Goal: Task Accomplishment & Management: Manage account settings

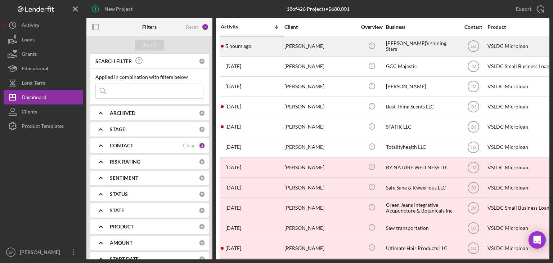
click at [314, 54] on div "[PERSON_NAME]" at bounding box center [320, 46] width 72 height 19
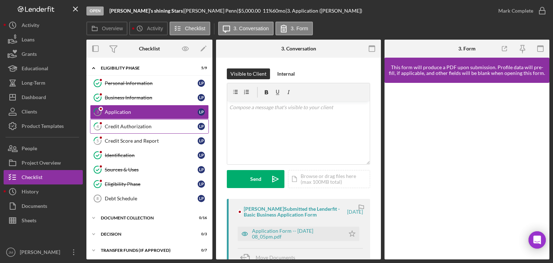
click at [132, 130] on link "4 Credit Authorization L P" at bounding box center [149, 126] width 119 height 14
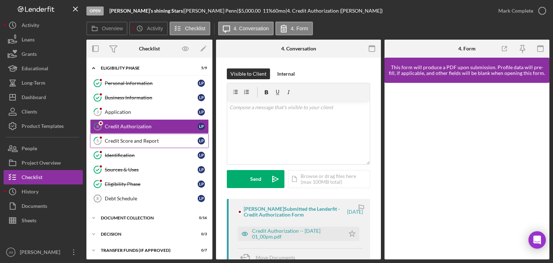
click at [156, 140] on div "Credit Score and Report" at bounding box center [151, 141] width 93 height 6
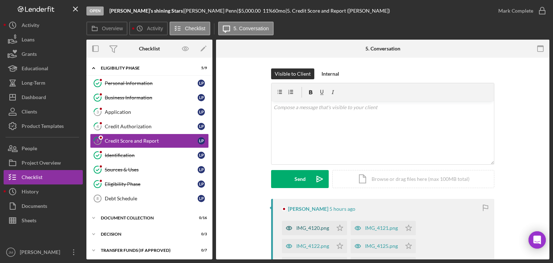
click at [312, 227] on div "IMG_4120.png" at bounding box center [312, 228] width 33 height 6
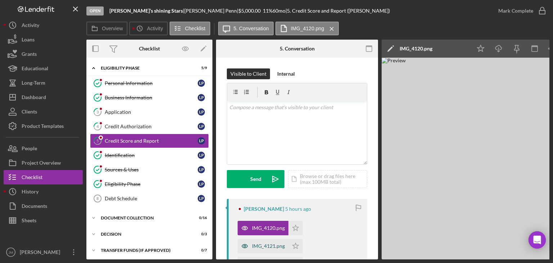
click at [264, 243] on div "IMG_4121.png" at bounding box center [268, 246] width 33 height 6
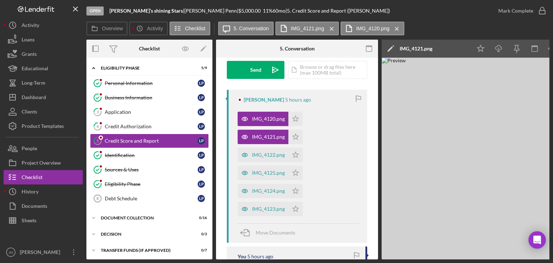
scroll to position [111, 0]
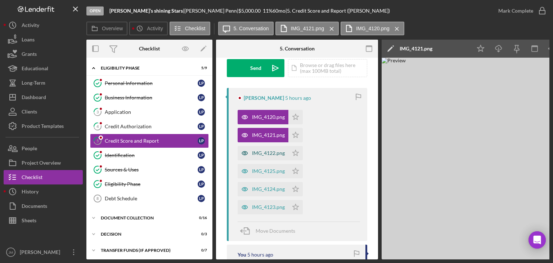
click at [269, 153] on div "IMG_4122.png" at bounding box center [268, 153] width 33 height 6
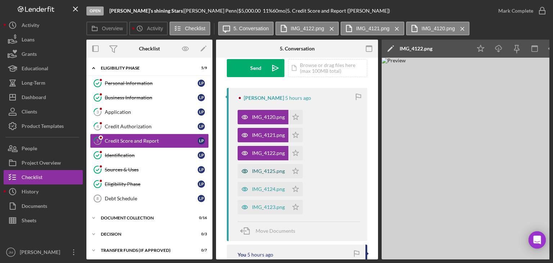
click at [264, 167] on div "IMG_4125.png" at bounding box center [262, 171] width 51 height 14
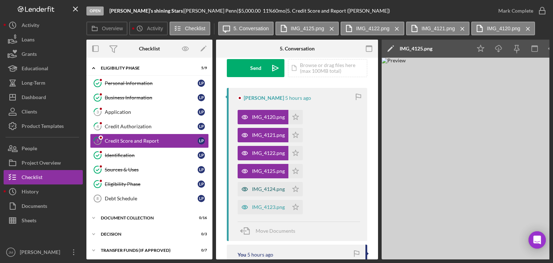
click at [262, 189] on div "IMG_4124.png" at bounding box center [268, 189] width 33 height 6
click at [261, 205] on div "IMG_4123.png" at bounding box center [268, 207] width 33 height 6
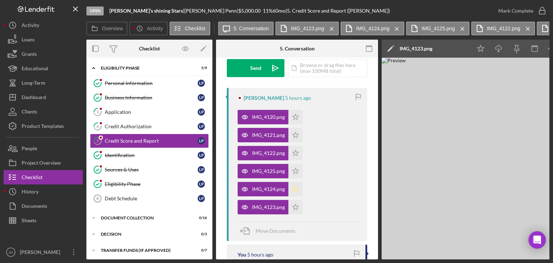
drag, startPoint x: 296, startPoint y: 206, endPoint x: 294, endPoint y: 190, distance: 16.4
drag, startPoint x: 294, startPoint y: 190, endPoint x: 312, endPoint y: 209, distance: 26.7
drag, startPoint x: 312, startPoint y: 209, endPoint x: 298, endPoint y: 205, distance: 14.7
click at [298, 205] on icon "Icon/Star" at bounding box center [295, 207] width 14 height 14
click at [295, 192] on icon "Icon/Star" at bounding box center [295, 189] width 14 height 14
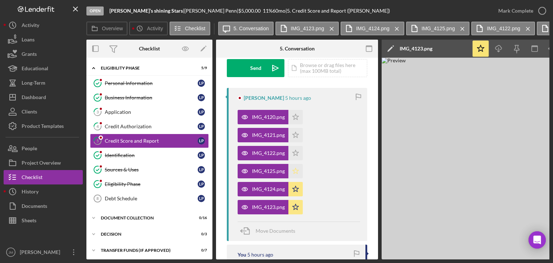
click at [297, 119] on polygon "button" at bounding box center [295, 117] width 6 height 6
click at [297, 151] on icon "Icon/Star" at bounding box center [295, 153] width 14 height 14
click at [295, 119] on polygon "button" at bounding box center [295, 117] width 6 height 6
click at [296, 119] on icon "Icon/Star" at bounding box center [295, 117] width 14 height 14
drag, startPoint x: 377, startPoint y: 141, endPoint x: 365, endPoint y: 126, distance: 19.5
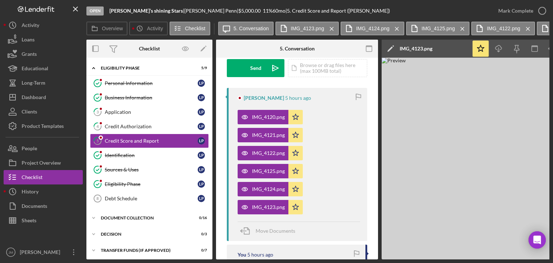
click at [365, 126] on div "Visible to Client Internal v Color teal Color pink Remove color Add row above A…" at bounding box center [297, 205] width 162 height 516
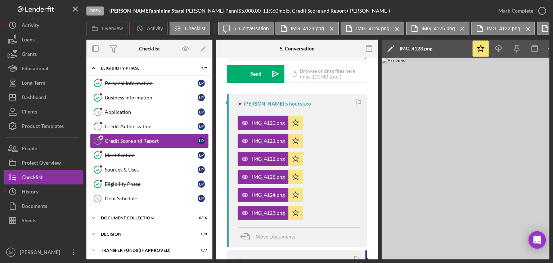
scroll to position [86, 0]
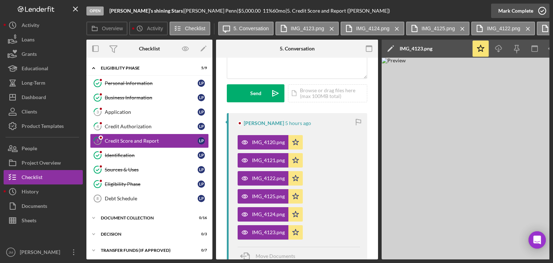
click at [528, 13] on div "Mark Complete" at bounding box center [515, 11] width 35 height 14
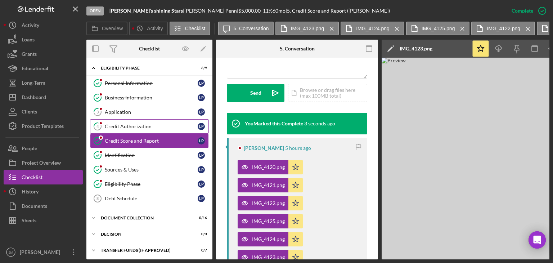
click at [144, 129] on link "4 Credit Authorization L P" at bounding box center [149, 126] width 119 height 14
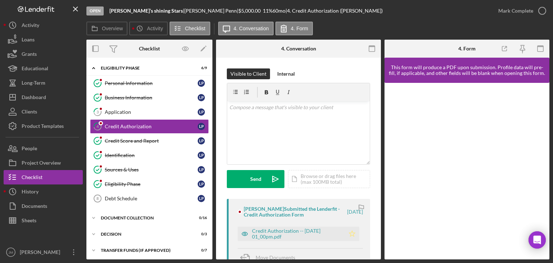
click at [352, 234] on icon "Icon/Star" at bounding box center [352, 233] width 14 height 14
click at [294, 231] on div "Credit Authorization -- [DATE] 01_00pm.pdf" at bounding box center [296, 234] width 89 height 12
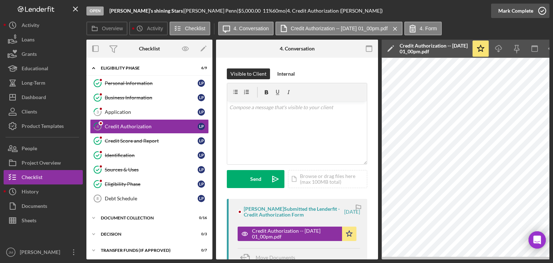
click at [505, 11] on div "Mark Complete" at bounding box center [515, 11] width 35 height 14
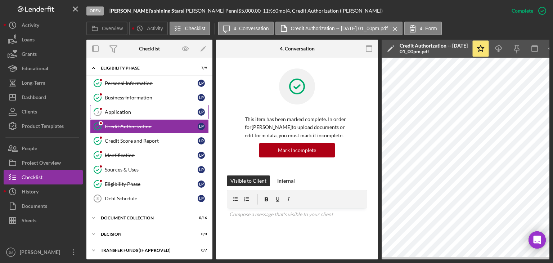
click at [141, 112] on div "Application" at bounding box center [151, 112] width 93 height 6
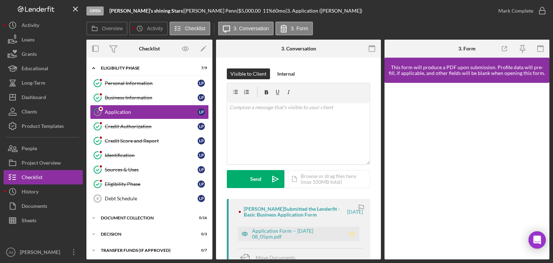
click at [354, 236] on icon "Icon/Star" at bounding box center [352, 233] width 14 height 14
click at [351, 233] on polygon "button" at bounding box center [352, 233] width 6 height 6
click at [350, 234] on icon "Icon/Star" at bounding box center [352, 233] width 14 height 14
click at [519, 12] on div "Mark Complete" at bounding box center [515, 11] width 35 height 14
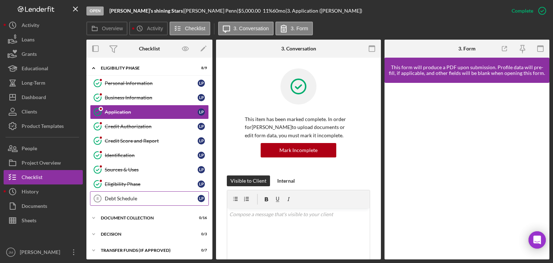
click at [121, 195] on div "Debt Schedule" at bounding box center [151, 198] width 93 height 6
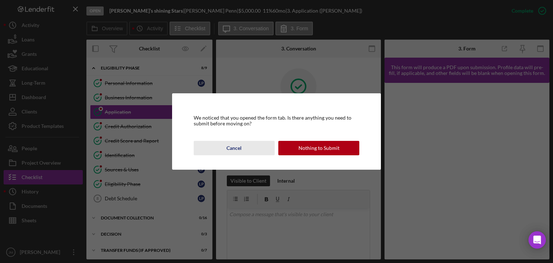
click at [233, 150] on div "Cancel" at bounding box center [233, 148] width 15 height 14
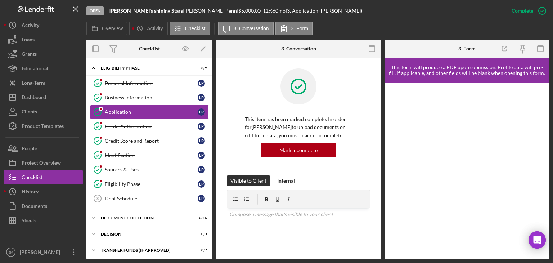
click at [231, 164] on div "This item has been marked complete. In order for [PERSON_NAME] to upload docume…" at bounding box center [298, 121] width 143 height 107
click at [137, 95] on div "Business Information" at bounding box center [151, 98] width 93 height 6
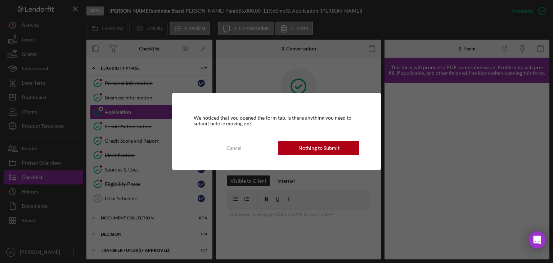
click at [291, 140] on div "We noticed that you opened the form tab. Is there anything you need to submit b…" at bounding box center [276, 131] width 209 height 76
click at [298, 145] on button "Nothing to Submit" at bounding box center [318, 148] width 81 height 14
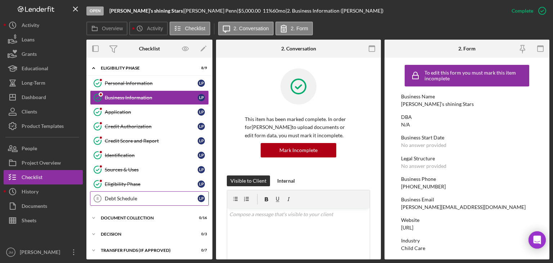
click at [135, 197] on div "Debt Schedule" at bounding box center [151, 198] width 93 height 6
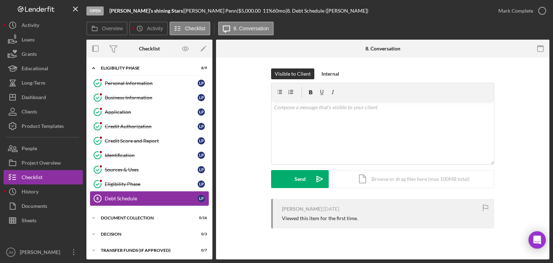
click at [135, 197] on div "Debt Schedule" at bounding box center [151, 198] width 93 height 6
drag, startPoint x: 213, startPoint y: 182, endPoint x: 209, endPoint y: 215, distance: 33.3
click at [209, 215] on div "Overview Internal Workflow Stage Open Icon/Dropdown Arrow Archive (can unarchiv…" at bounding box center [317, 149] width 463 height 219
click at [154, 218] on div "Document Collection" at bounding box center [152, 217] width 103 height 4
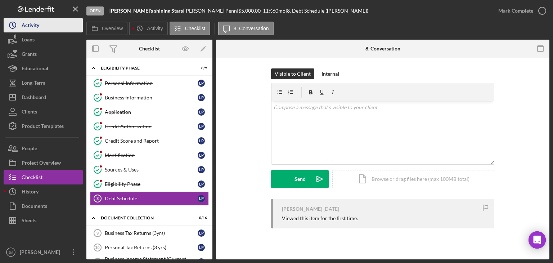
click at [46, 31] on button "Icon/History Activity" at bounding box center [43, 25] width 79 height 14
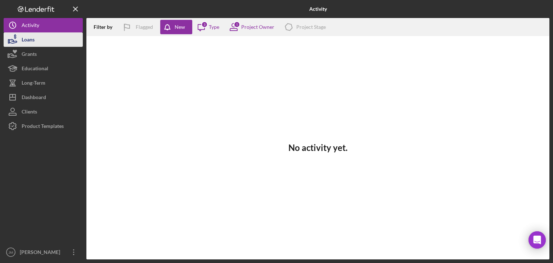
click at [37, 36] on button "Loans" at bounding box center [43, 39] width 79 height 14
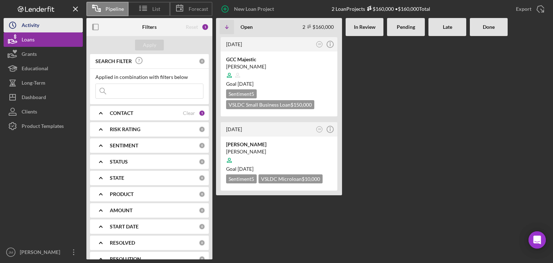
click at [45, 25] on button "Icon/History Activity" at bounding box center [43, 25] width 79 height 14
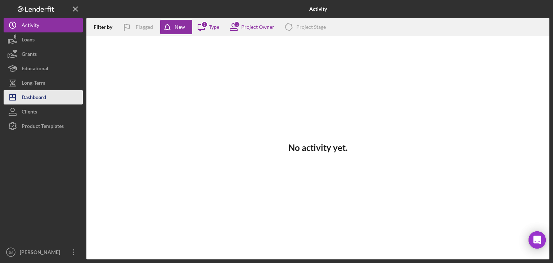
click at [48, 98] on button "Icon/Dashboard Dashboard" at bounding box center [43, 97] width 79 height 14
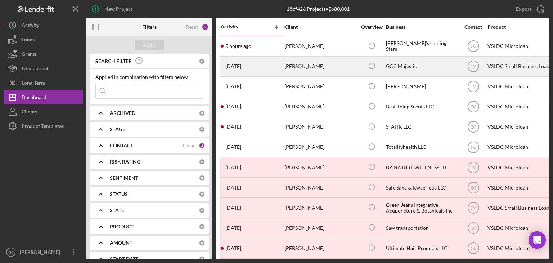
click at [274, 70] on div "[DATE] [PERSON_NAME]" at bounding box center [252, 66] width 63 height 19
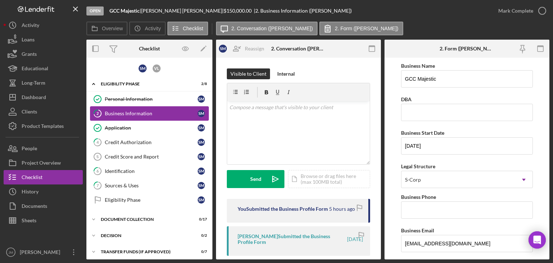
click at [135, 116] on link "2 Business Information S M" at bounding box center [149, 113] width 119 height 14
click at [519, 13] on div "Mark Complete" at bounding box center [515, 11] width 35 height 14
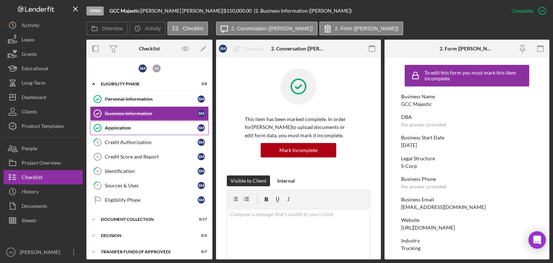
click at [122, 127] on div "Application" at bounding box center [151, 128] width 93 height 6
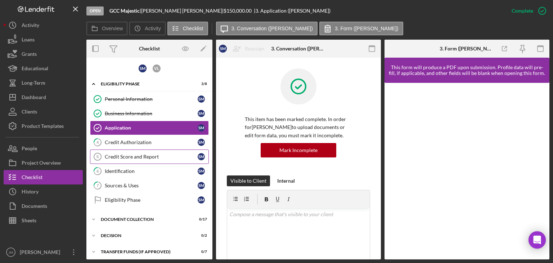
click at [103, 147] on icon "Credit Score and Report 5" at bounding box center [97, 156] width 18 height 18
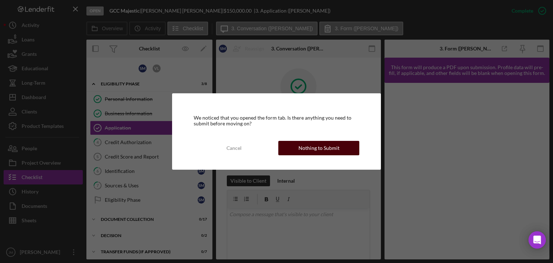
click at [332, 149] on div "Nothing to Submit" at bounding box center [318, 148] width 41 height 14
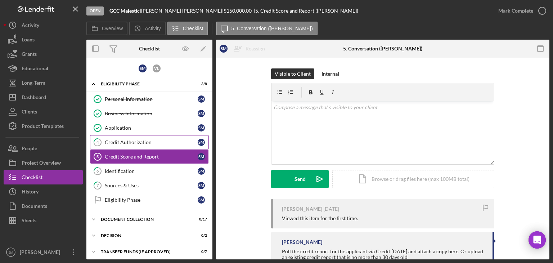
click at [130, 141] on div "Credit Authorization" at bounding box center [151, 142] width 93 height 6
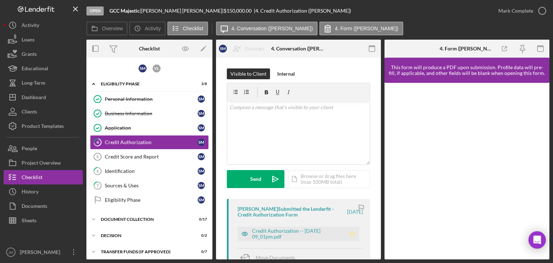
click at [351, 232] on polygon "button" at bounding box center [352, 233] width 6 height 6
click at [288, 231] on div "Credit Authorization -- [DATE] 09_01pm.pdf" at bounding box center [296, 234] width 89 height 12
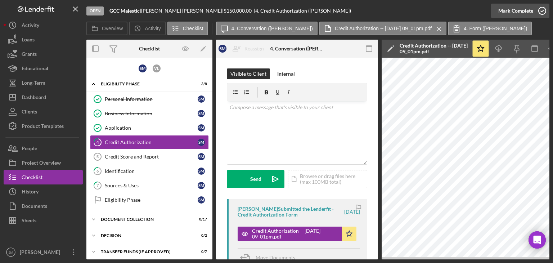
click at [538, 12] on icon "button" at bounding box center [542, 11] width 18 height 18
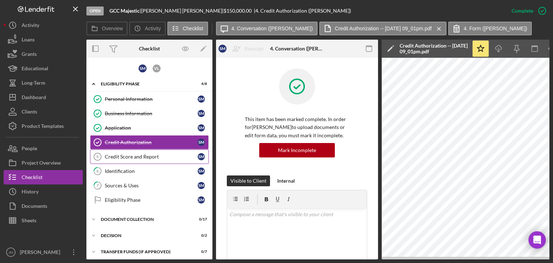
click at [137, 156] on div "Credit Score and Report" at bounding box center [151, 157] width 93 height 6
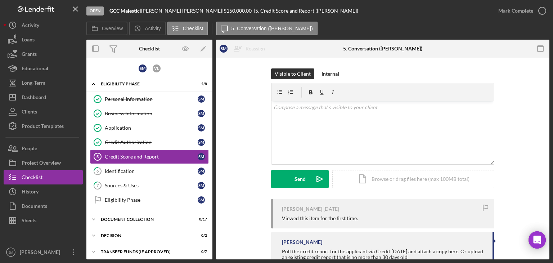
scroll to position [24, 0]
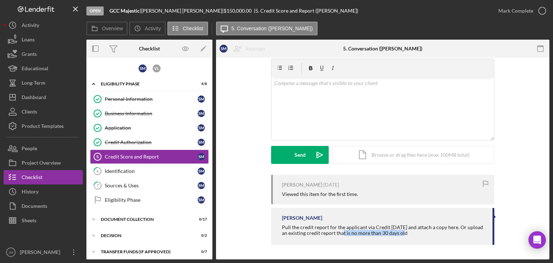
drag, startPoint x: 400, startPoint y: 233, endPoint x: 337, endPoint y: 238, distance: 62.8
click at [337, 238] on div "[PERSON_NAME] Pull the credit report for the applicant via Credit [DATE] and at…" at bounding box center [382, 226] width 223 height 37
click at [122, 172] on div "Identification" at bounding box center [151, 171] width 93 height 6
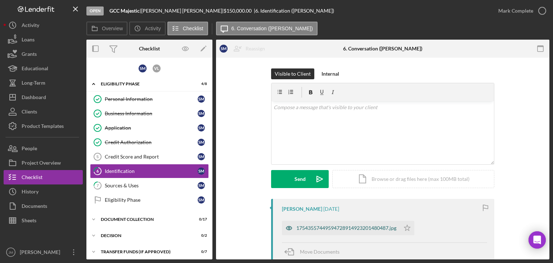
click at [386, 229] on div "17543557449594728914923201480487.jpg" at bounding box center [346, 228] width 100 height 6
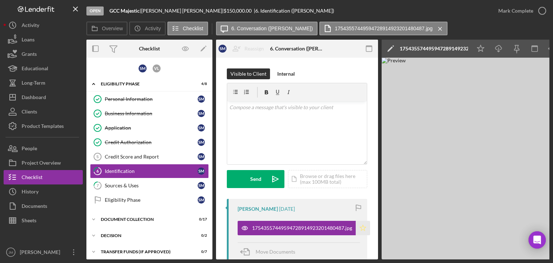
click at [366, 226] on polygon "button" at bounding box center [363, 227] width 6 height 6
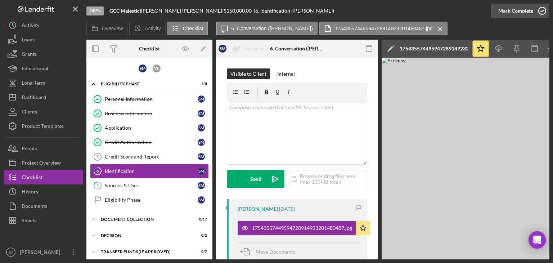
click at [529, 12] on div "Mark Complete" at bounding box center [515, 11] width 35 height 14
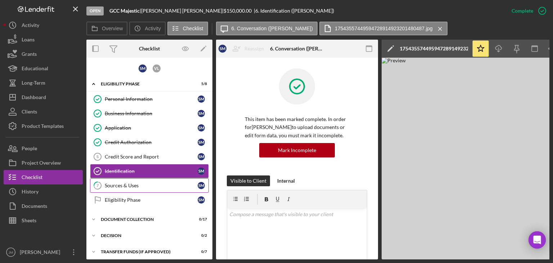
click at [136, 186] on div "Sources & Uses" at bounding box center [151, 185] width 93 height 6
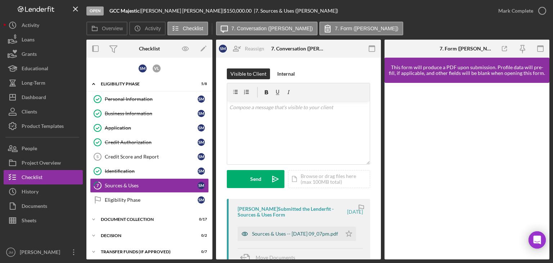
click at [283, 231] on div "Sources & Uses -- [DATE] 09_07pm.pdf" at bounding box center [295, 234] width 86 height 6
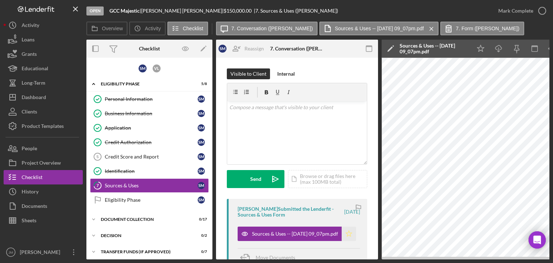
click at [346, 233] on icon "Icon/Star" at bounding box center [348, 233] width 14 height 14
click at [514, 12] on div "Mark Complete" at bounding box center [515, 11] width 35 height 14
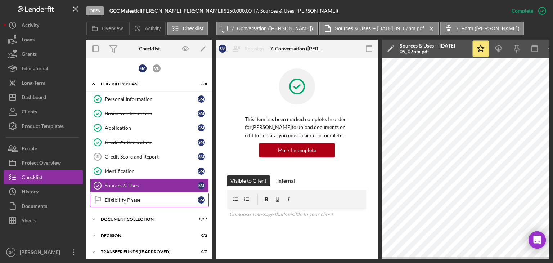
click at [138, 197] on div "Eligibility Phase" at bounding box center [151, 200] width 93 height 6
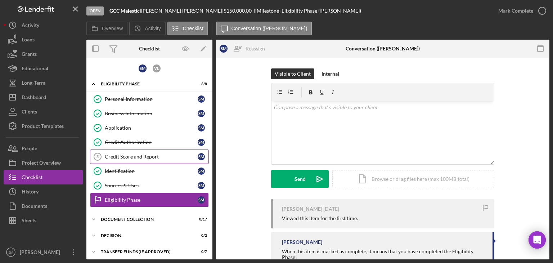
click at [125, 152] on link "Credit Score and Report 5 Credit Score and Report S M" at bounding box center [149, 156] width 119 height 14
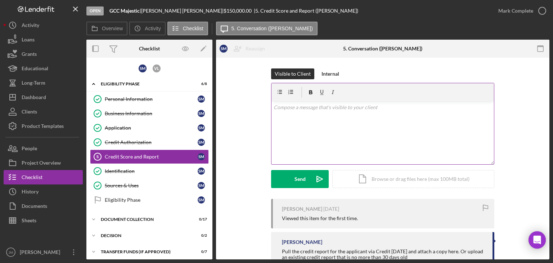
click at [407, 121] on div "v Color teal Color pink Remove color Add row above Add row below Add column bef…" at bounding box center [382, 132] width 222 height 63
click at [406, 179] on div "Icon/Document Browse or drag files here (max 100MB total) Tap to choose files o…" at bounding box center [413, 179] width 162 height 18
click at [324, 106] on p "Hello [PERSON_NAME]" at bounding box center [382, 107] width 218 height 8
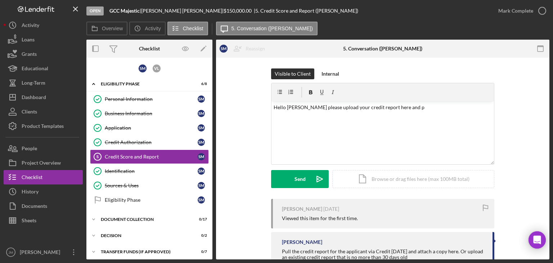
drag, startPoint x: 548, startPoint y: 107, endPoint x: 546, endPoint y: 228, distance: 121.2
drag, startPoint x: 546, startPoint y: 228, endPoint x: 285, endPoint y: 141, distance: 276.0
click at [285, 141] on div "v Color teal Color pink Remove color Add row above Add row below Add column bef…" at bounding box center [382, 132] width 222 height 63
click at [340, 107] on p "Hello [PERSON_NAME] please upload your credit report here and p" at bounding box center [382, 107] width 218 height 8
drag, startPoint x: 404, startPoint y: 106, endPoint x: 394, endPoint y: 108, distance: 10.7
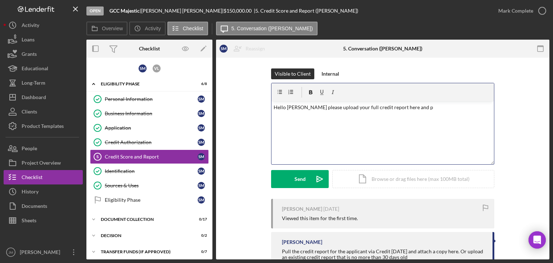
drag, startPoint x: 394, startPoint y: 108, endPoint x: 389, endPoint y: 109, distance: 4.7
click at [389, 109] on p "Hello [PERSON_NAME] please upload your full credit report here and p" at bounding box center [382, 107] width 218 height 8
drag, startPoint x: 402, startPoint y: 107, endPoint x: 390, endPoint y: 111, distance: 12.9
drag, startPoint x: 390, startPoint y: 111, endPoint x: 377, endPoint y: 115, distance: 14.1
drag, startPoint x: 377, startPoint y: 115, endPoint x: 362, endPoint y: 121, distance: 15.8
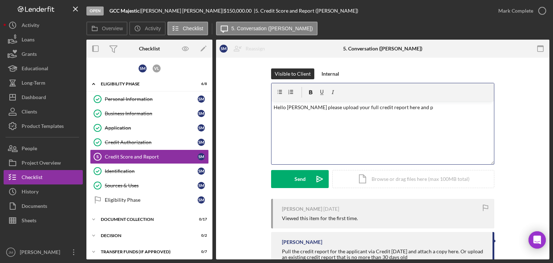
drag, startPoint x: 362, startPoint y: 121, endPoint x: 344, endPoint y: 134, distance: 22.2
click at [344, 134] on div "v Color teal Color pink Remove color Add row above Add row below Add column bef…" at bounding box center [382, 132] width 222 height 63
click at [406, 108] on p "Hello [PERSON_NAME] please upload your full credit report here and p" at bounding box center [382, 107] width 218 height 8
click at [406, 108] on p "Hello [PERSON_NAME] please upload your full credit report here with credits sco…" at bounding box center [382, 111] width 218 height 16
click at [412, 107] on p "Hello [PERSON_NAME] please upload your full credit report here with credits sco…" at bounding box center [382, 111] width 218 height 16
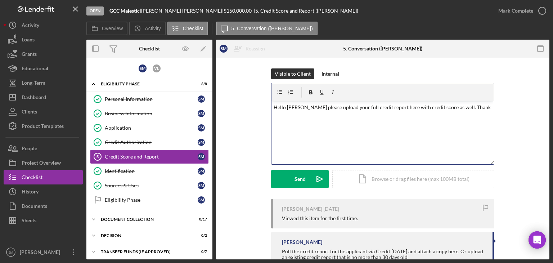
click at [455, 103] on p "Hello [PERSON_NAME] please upload your full credit report here with credit scor…" at bounding box center [382, 107] width 218 height 8
click at [296, 179] on div "Send" at bounding box center [299, 179] width 11 height 18
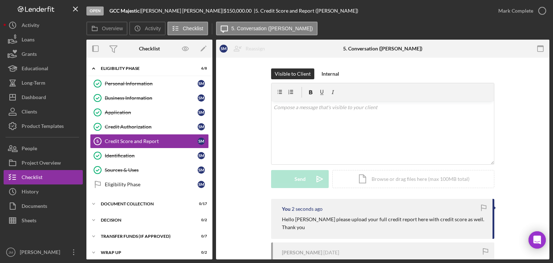
scroll to position [18, 0]
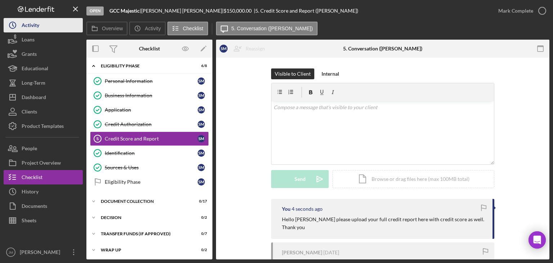
click at [33, 25] on div "Activity" at bounding box center [31, 26] width 18 height 16
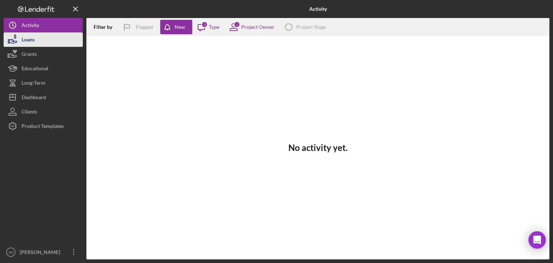
click at [33, 41] on div "Loans" at bounding box center [28, 40] width 13 height 16
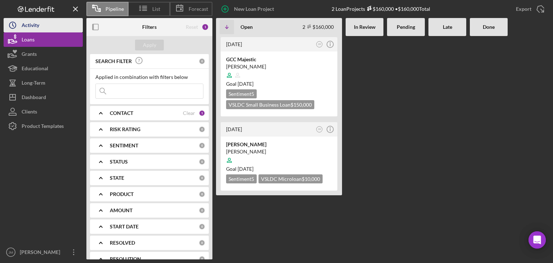
click at [31, 26] on div "Activity" at bounding box center [31, 26] width 18 height 16
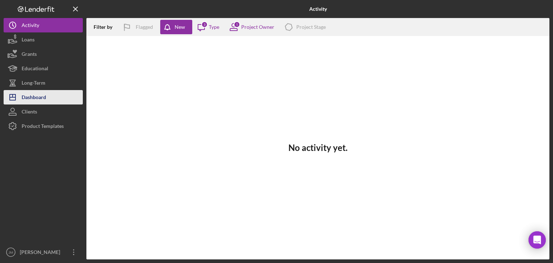
click at [36, 92] on div "Dashboard" at bounding box center [34, 98] width 24 height 16
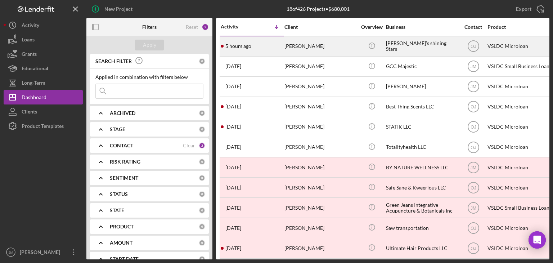
click at [261, 50] on div "5 hours ago [PERSON_NAME]" at bounding box center [252, 46] width 63 height 19
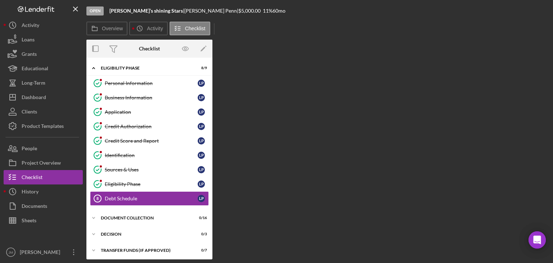
scroll to position [17, 0]
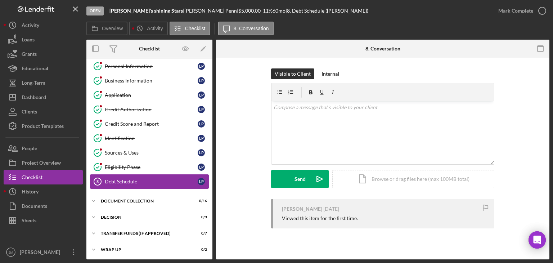
click at [149, 183] on link "Debt Schedule 8 Debt Schedule L P" at bounding box center [149, 181] width 119 height 14
drag, startPoint x: 212, startPoint y: 138, endPoint x: 206, endPoint y: 115, distance: 23.8
click at [206, 115] on div "Overview Internal Workflow Stage Open Icon/Dropdown Arrow Archive (can unarchiv…" at bounding box center [317, 149] width 463 height 219
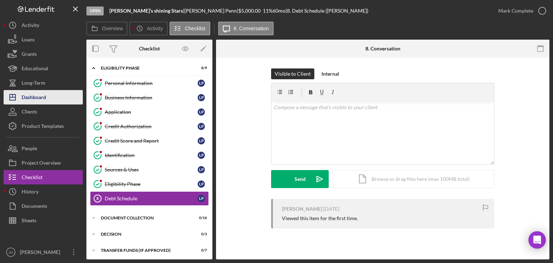
click at [32, 95] on div "Dashboard" at bounding box center [34, 98] width 24 height 16
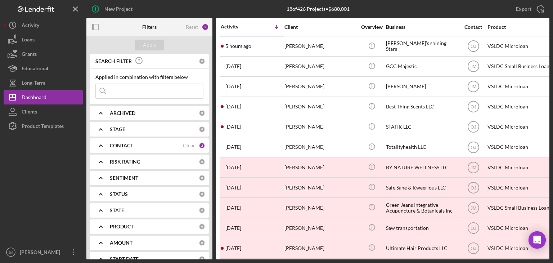
click at [140, 92] on input at bounding box center [149, 91] width 107 height 14
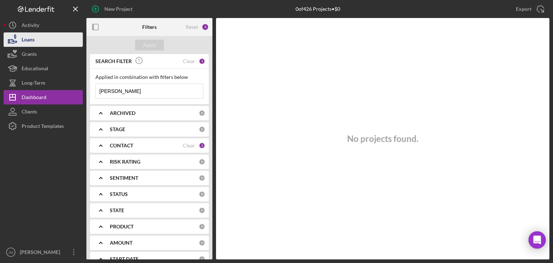
type input "[PERSON_NAME]"
click at [42, 42] on button "Loans" at bounding box center [43, 39] width 79 height 14
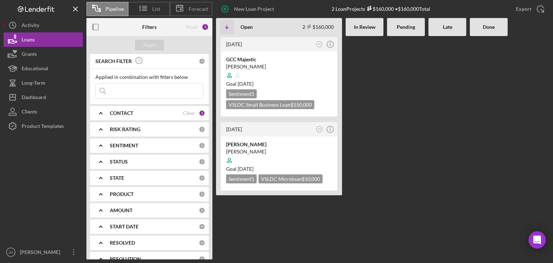
click at [144, 92] on input at bounding box center [149, 91] width 107 height 14
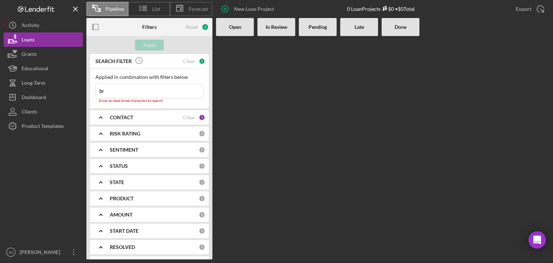
type input "b"
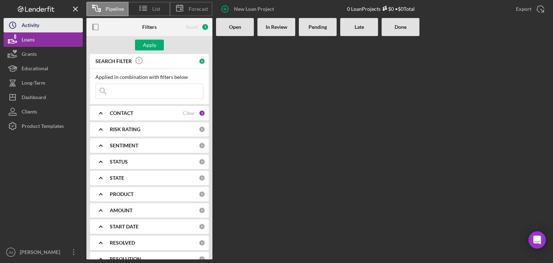
click at [50, 24] on button "Icon/History Activity" at bounding box center [43, 25] width 79 height 14
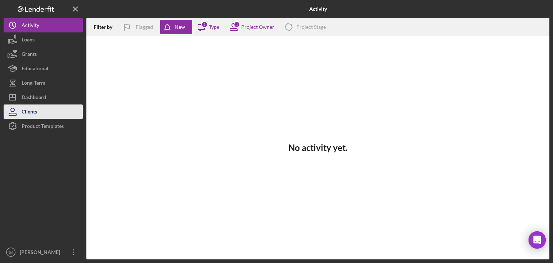
click at [38, 113] on button "Clients" at bounding box center [43, 111] width 79 height 14
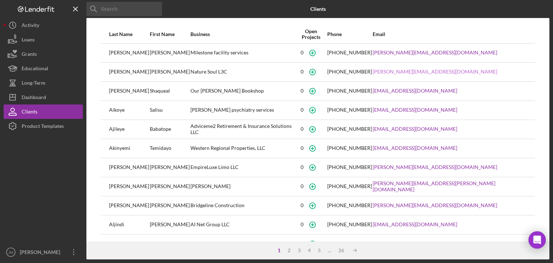
click at [419, 72] on link "[PERSON_NAME][EMAIL_ADDRESS][DOMAIN_NAME]" at bounding box center [434, 72] width 124 height 6
click at [412, 16] on div at bounding box center [472, 9] width 154 height 18
drag, startPoint x: 207, startPoint y: 72, endPoint x: 171, endPoint y: 67, distance: 36.6
click at [190, 67] on div "Nature Soul L3C" at bounding box center [242, 72] width 104 height 18
copy div "Nature Soul L3C"
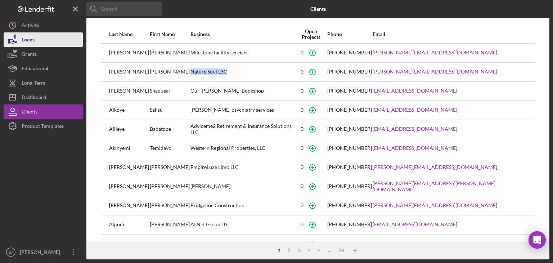
click at [36, 42] on button "Loans" at bounding box center [43, 39] width 79 height 14
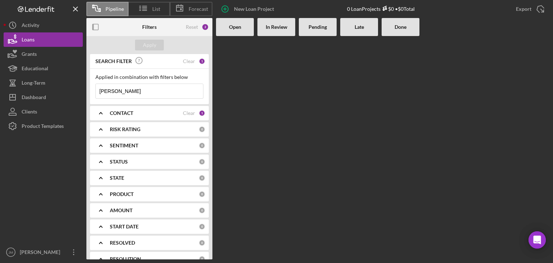
click at [278, 30] on div "In Review" at bounding box center [276, 27] width 38 height 18
click at [151, 12] on icon at bounding box center [143, 8] width 18 height 18
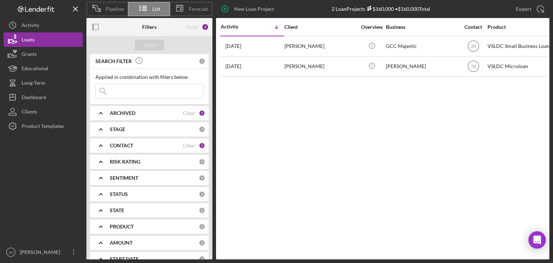
click at [105, 26] on div at bounding box center [107, 27] width 42 height 18
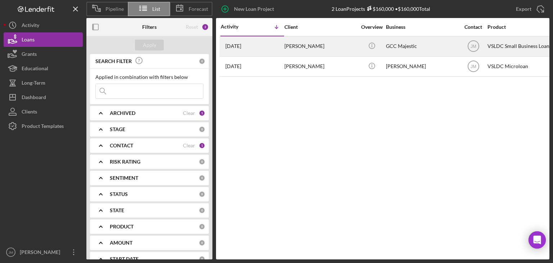
click at [241, 47] on time "[DATE]" at bounding box center [233, 46] width 16 height 6
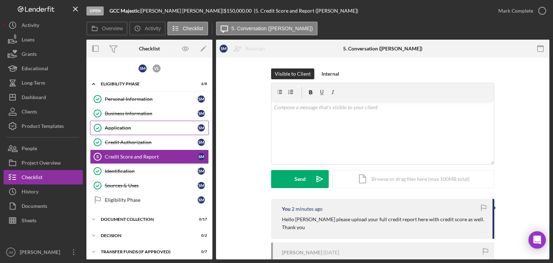
click at [131, 125] on div "Application" at bounding box center [151, 128] width 93 height 6
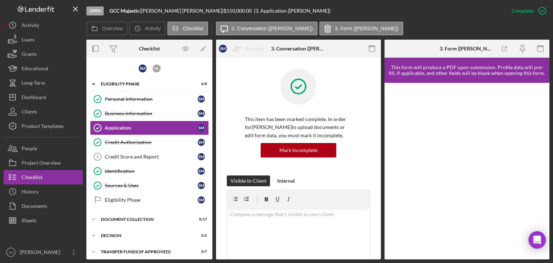
click at [426, 22] on div "Overview Icon/History Activity Checklist Icon/Message 3. Conversation ([PERSON_…" at bounding box center [317, 29] width 463 height 14
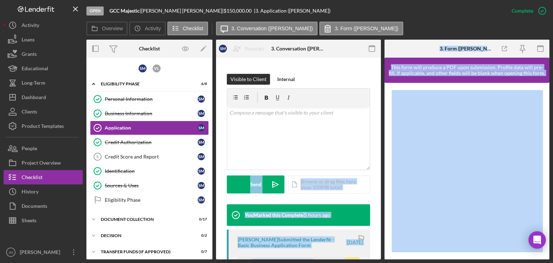
drag, startPoint x: 382, startPoint y: 151, endPoint x: 384, endPoint y: 172, distance: 20.3
click at [384, 172] on div "Overview Internal Workflow Stage Open Icon/Dropdown Arrow Archive (can unarchiv…" at bounding box center [317, 149] width 463 height 219
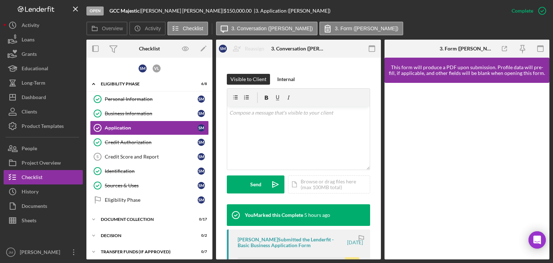
click at [381, 156] on div "Overview Internal Workflow Stage Open Icon/Dropdown Arrow Archive (can unarchiv…" at bounding box center [317, 149] width 463 height 219
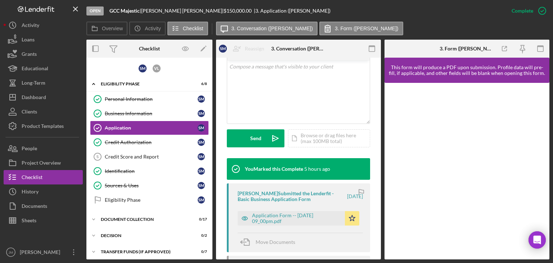
scroll to position [151, 0]
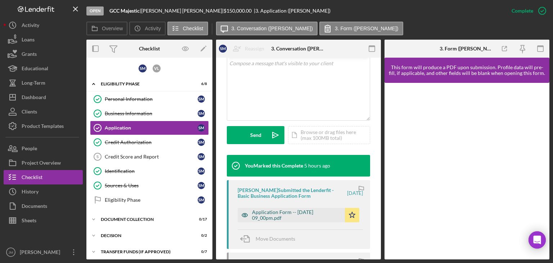
click at [266, 214] on div "Application Form -- [DATE] 09_00pm.pdf" at bounding box center [296, 215] width 89 height 12
